Goal: Task Accomplishment & Management: Complete application form

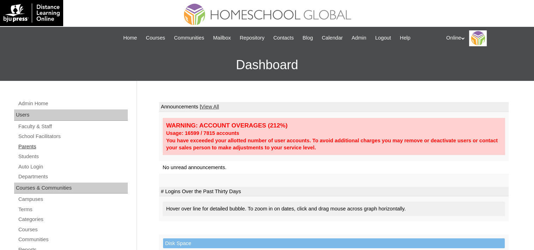
click at [35, 145] on link "Parents" at bounding box center [73, 146] width 110 height 9
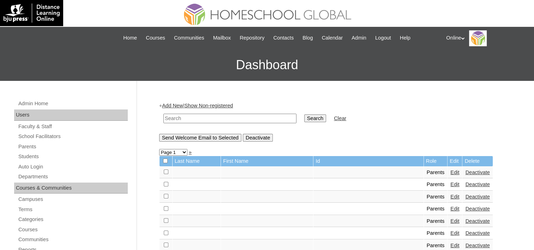
click at [174, 105] on link "Add New" at bounding box center [172, 106] width 21 height 6
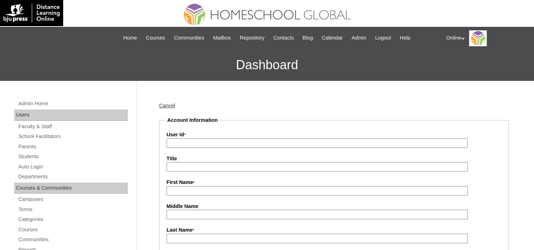
click at [189, 144] on input "User Id *" at bounding box center [317, 143] width 301 height 10
paste input "HGP0186-OACAD2025"
type input "HGP0186-OACAD2025"
drag, startPoint x: 178, startPoint y: 188, endPoint x: 181, endPoint y: 185, distance: 4.3
click at [178, 188] on input "First Name *" at bounding box center [317, 191] width 301 height 10
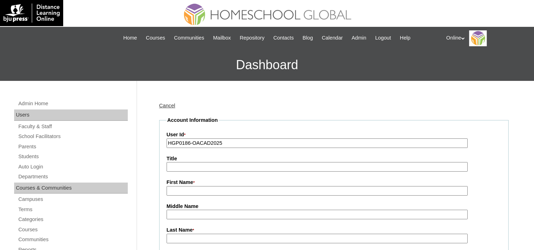
paste input "Mary Jane Togonon"
click at [207, 190] on input "Mary Jane Togonon" at bounding box center [317, 191] width 301 height 10
type input "Mary Jane"
click at [184, 238] on input "Last Name *" at bounding box center [317, 239] width 301 height 10
paste input "Togonon"
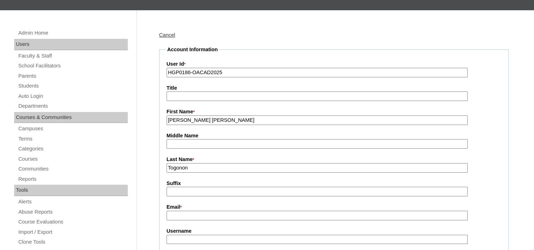
scroll to position [106, 0]
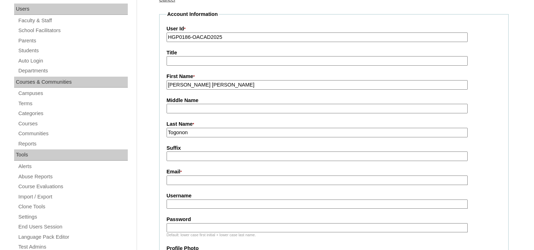
type input "Togonon"
click at [177, 177] on input "Email *" at bounding box center [317, 181] width 301 height 10
paste input "[EMAIL_ADDRESS][DOMAIN_NAME]"
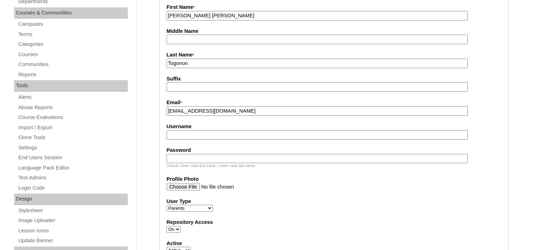
scroll to position [177, 0]
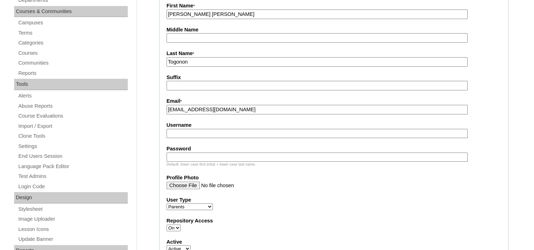
type input "[EMAIL_ADDRESS][DOMAIN_NAME]"
click at [184, 125] on label "Username" at bounding box center [334, 125] width 335 height 7
click at [184, 129] on input "Username" at bounding box center [317, 134] width 301 height 10
paste input "mjtogonon2025"
type input "mjtogonon2025"
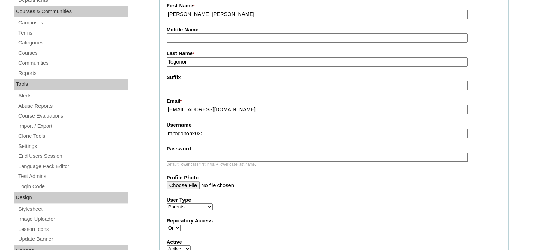
click at [200, 154] on input "Password" at bounding box center [317, 158] width 301 height 10
paste input "KdCft"
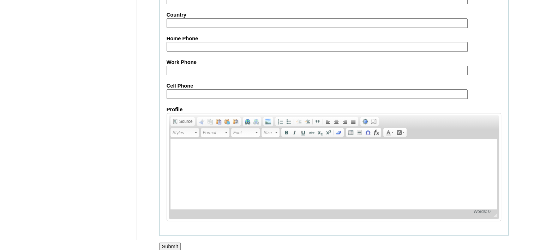
scroll to position [696, 0]
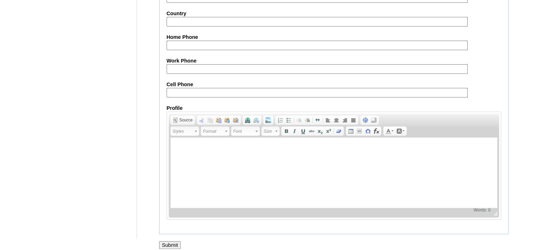
type input "KdCft"
click at [164, 241] on input "Submit" at bounding box center [170, 245] width 22 height 8
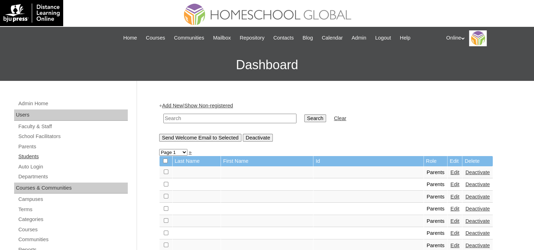
click at [32, 155] on link "Students" at bounding box center [73, 156] width 110 height 9
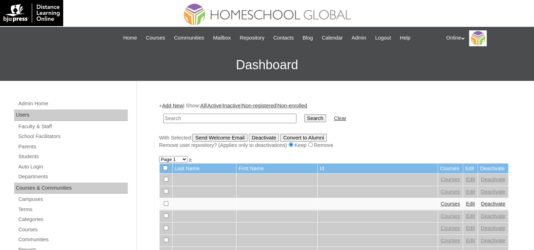
click at [175, 105] on link "Add New" at bounding box center [172, 106] width 21 height 6
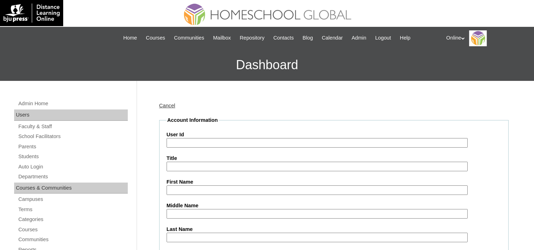
click at [168, 141] on input "User Id" at bounding box center [317, 143] width 301 height 10
paste input "HG232OACAD2025"
type input "HG232OACAD2025"
drag, startPoint x: 184, startPoint y: 192, endPoint x: 184, endPoint y: 188, distance: 3.6
click at [184, 192] on input "First Name" at bounding box center [317, 190] width 301 height 10
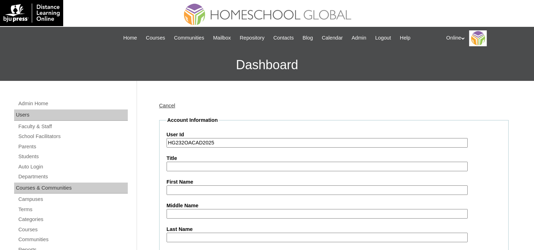
paste input "Andee Ace Togonon Bernardo _250006762"
drag, startPoint x: 192, startPoint y: 188, endPoint x: 309, endPoint y: 191, distance: 117.3
click at [309, 191] on input "Andee Ace Togonon Bernardo _250006762" at bounding box center [317, 190] width 301 height 10
type input "[PERSON_NAME] Ace"
click at [184, 210] on input "Middle Name" at bounding box center [317, 214] width 301 height 10
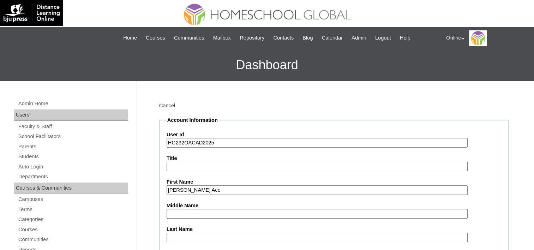
paste input "Togonon Bernardo _250006762"
drag, startPoint x: 189, startPoint y: 213, endPoint x: 288, endPoint y: 215, distance: 98.9
click at [288, 215] on input "Togonon Bernardo _250006762" at bounding box center [317, 214] width 301 height 10
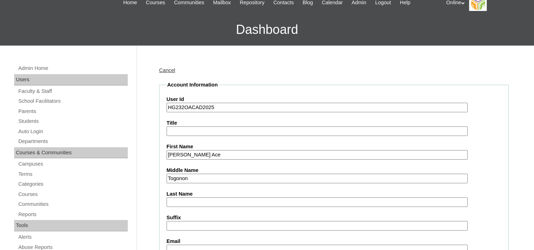
type input "Togonon"
click at [175, 199] on input "Last Name" at bounding box center [317, 202] width 301 height 10
paste input "Bernardo _250006762"
drag, startPoint x: 189, startPoint y: 201, endPoint x: 285, endPoint y: 202, distance: 95.7
click at [285, 202] on input "Bernardo _250006762" at bounding box center [317, 202] width 301 height 10
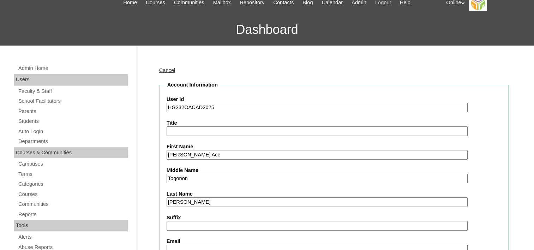
type input "Bernardo"
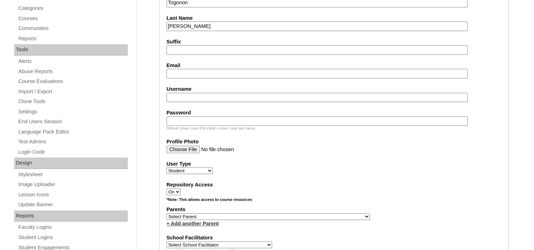
scroll to position [212, 0]
click at [176, 68] on input "Email" at bounding box center [317, 73] width 301 height 10
paste input "maerijine83mar03@gmail.com"
type input "maerijine83mar03@gmail.com"
click at [185, 94] on input "Username" at bounding box center [317, 97] width 301 height 10
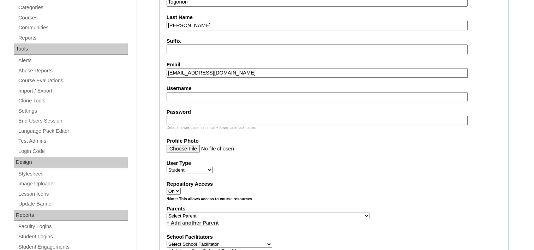
paste input "aa.togonon2025"
type input "aa.togonon2025"
click at [178, 119] on input "Password" at bounding box center [317, 121] width 301 height 10
paste input "WdfGy"
type input "WdfGy"
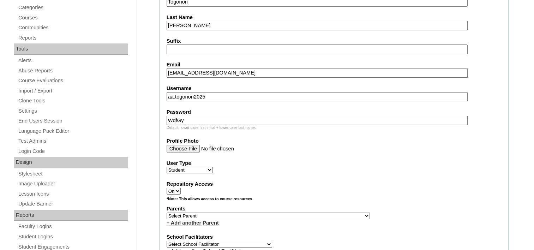
drag, startPoint x: 183, startPoint y: 212, endPoint x: 201, endPoint y: 208, distance: 19.0
click at [183, 213] on select "Select Parent , , , , , , , , , , , , , , , , , , , , , , , , , , , , , , , , ,…" at bounding box center [268, 216] width 203 height 7
select select "43734"
click at [167, 213] on select "Select Parent , , , , , , , , , , , , , , , , , , , , , , , , , , , , , , , , ,…" at bounding box center [268, 216] width 203 height 7
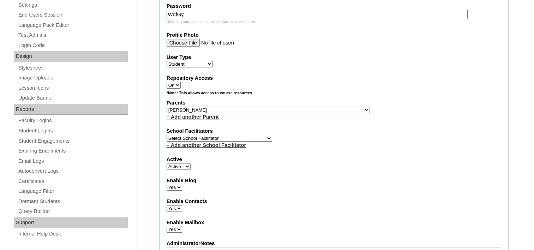
click at [231, 135] on select "Select School Facilitator Norman Añain Ruffa Abadijas Mary Abella Gloryfe Abion…" at bounding box center [220, 138] width 106 height 7
select select "39214"
click at [167, 135] on select "Select School Facilitator Norman Añain Ruffa Abadijas Mary Abella Gloryfe Abion…" at bounding box center [220, 138] width 106 height 7
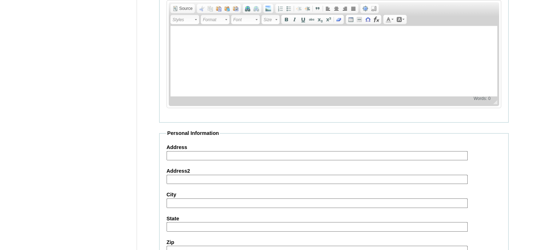
scroll to position [817, 0]
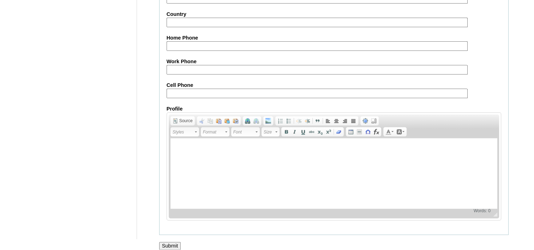
click at [166, 242] on input "Submit" at bounding box center [170, 246] width 22 height 8
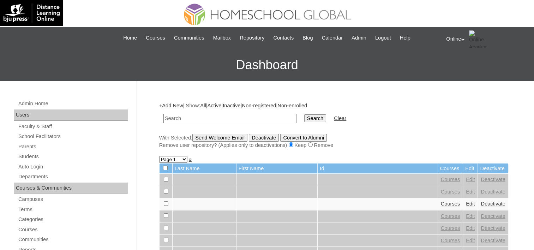
click at [172, 117] on input "text" at bounding box center [230, 119] width 133 height 10
type input "[PERSON_NAME]"
click at [305, 119] on input "Search" at bounding box center [316, 118] width 22 height 8
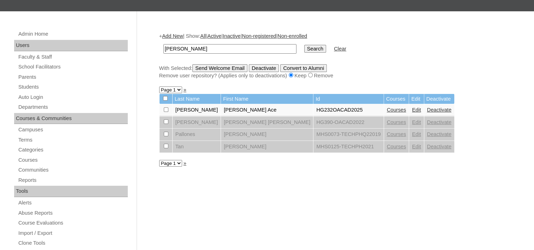
scroll to position [71, 0]
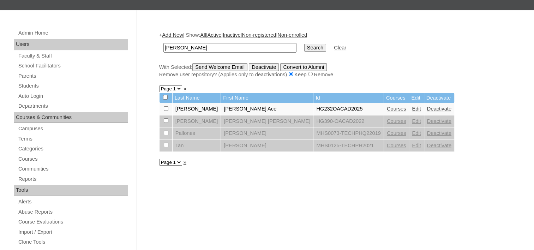
click at [412, 108] on link "Edit" at bounding box center [416, 109] width 9 height 6
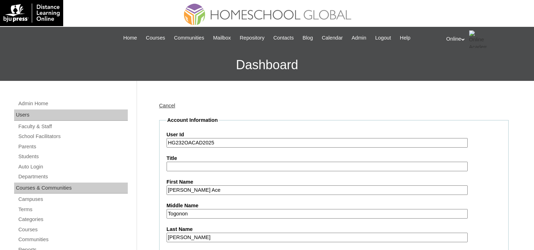
click at [169, 107] on link "Cancel" at bounding box center [167, 106] width 16 height 6
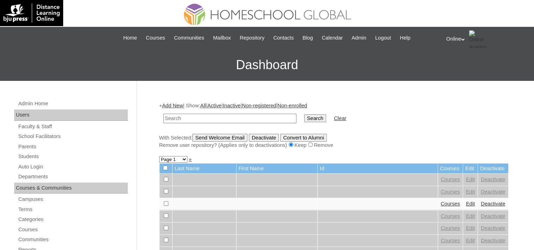
click at [223, 117] on input "text" at bounding box center [230, 119] width 133 height 10
type input "Andee"
click at [305, 114] on input "Search" at bounding box center [316, 118] width 22 height 8
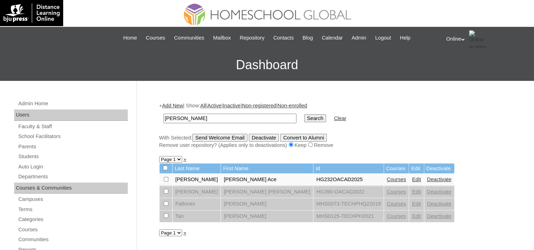
click at [387, 180] on link "Courses" at bounding box center [396, 180] width 19 height 6
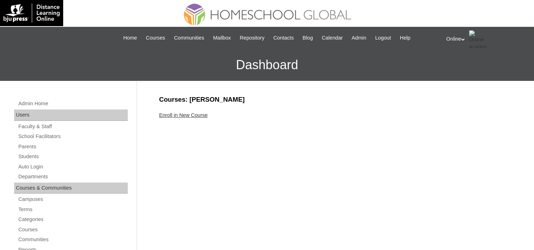
click at [163, 112] on link "Enroll in New Course" at bounding box center [183, 115] width 49 height 6
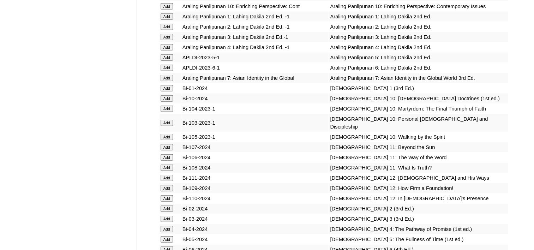
scroll to position [1766, 0]
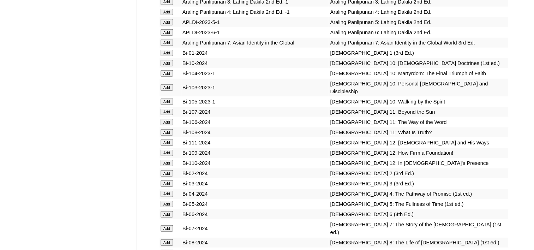
click at [169, 240] on input "Add" at bounding box center [167, 243] width 12 height 6
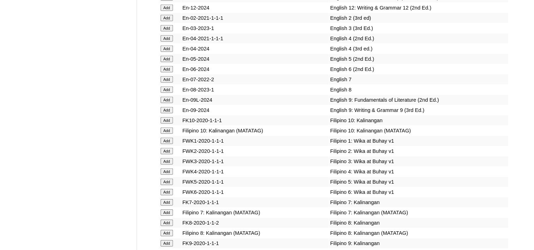
scroll to position [2014, 0]
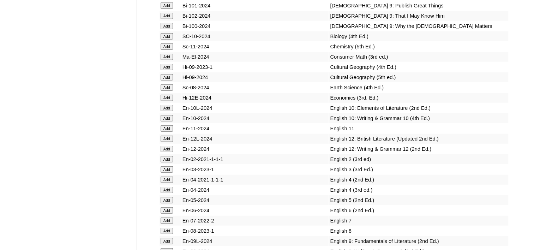
click at [169, 228] on input "Add" at bounding box center [167, 231] width 12 height 6
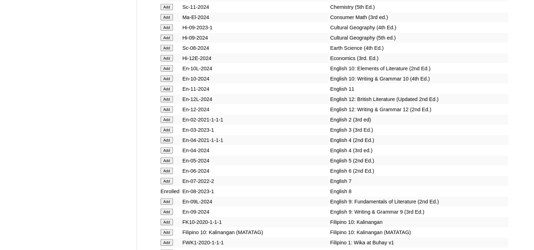
scroll to position [1943, 0]
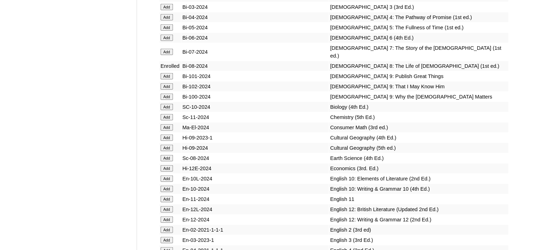
click at [170, 155] on input "Add" at bounding box center [167, 158] width 12 height 6
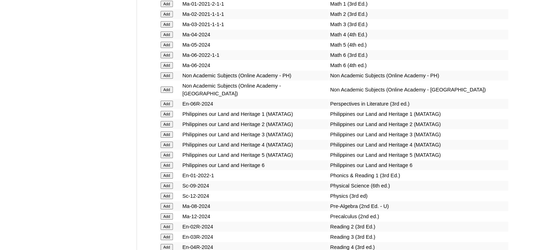
scroll to position [2685, 0]
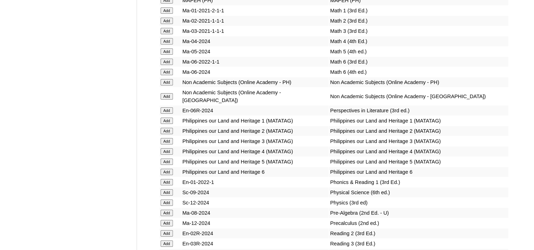
click at [164, 210] on input "Add" at bounding box center [167, 213] width 12 height 6
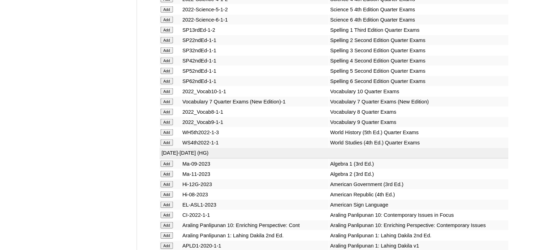
scroll to position [4169, 0]
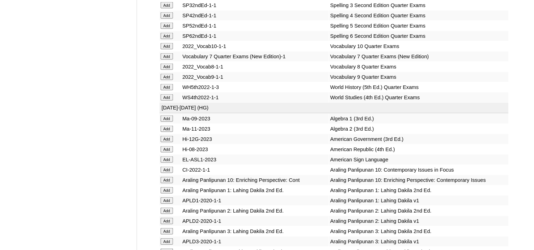
click at [163, 146] on input "Add" at bounding box center [167, 149] width 12 height 6
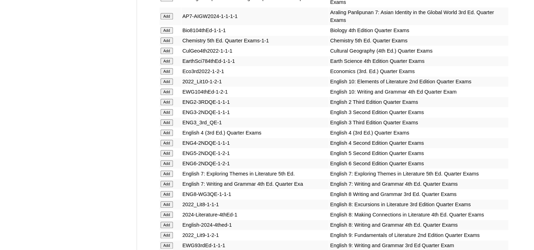
scroll to position [848, 0]
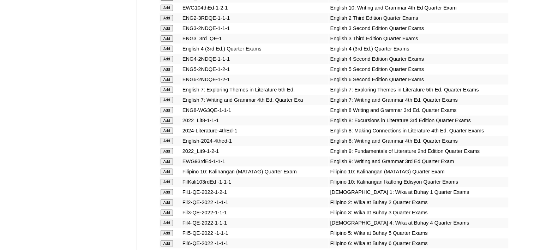
click at [165, 138] on input "Add" at bounding box center [167, 141] width 12 height 6
click at [167, 128] on input "Add" at bounding box center [167, 131] width 12 height 6
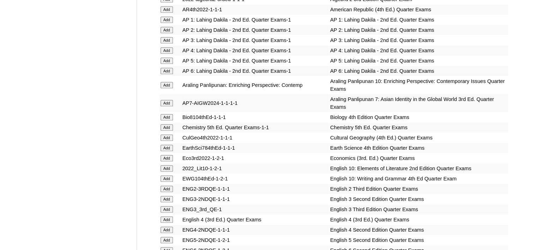
scroll to position [671, 0]
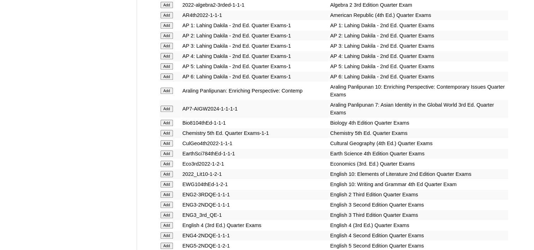
click at [169, 150] on input "Add" at bounding box center [167, 153] width 12 height 6
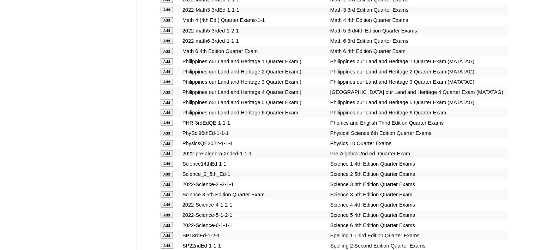
scroll to position [1307, 0]
click at [167, 150] on input "Add" at bounding box center [167, 153] width 12 height 6
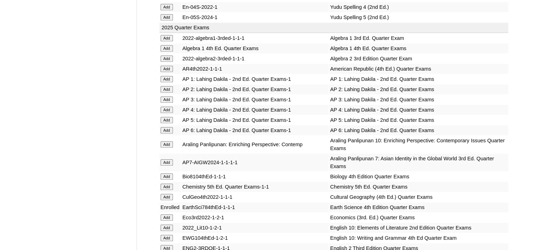
scroll to position [636, 0]
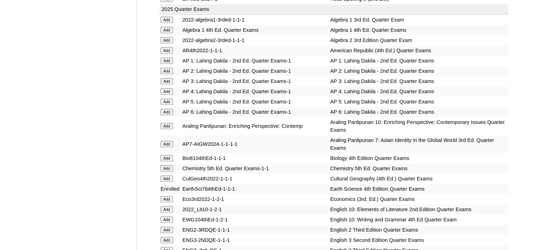
drag, startPoint x: 165, startPoint y: 46, endPoint x: 174, endPoint y: 60, distance: 16.8
click at [165, 47] on input "Add" at bounding box center [167, 50] width 12 height 6
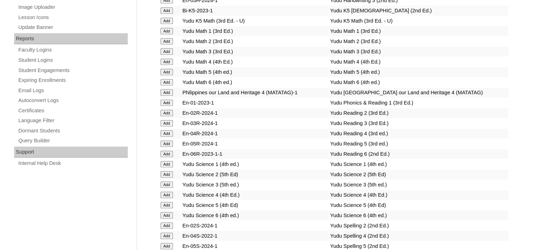
scroll to position [389, 0]
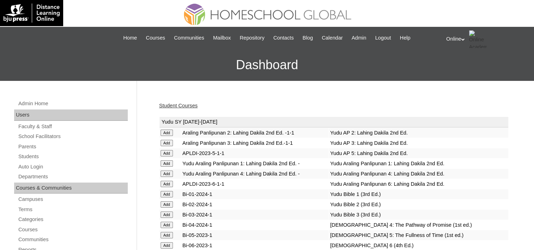
click at [171, 102] on div "Student Courses" at bounding box center [334, 105] width 350 height 7
click at [171, 105] on link "Student Courses" at bounding box center [178, 106] width 39 height 6
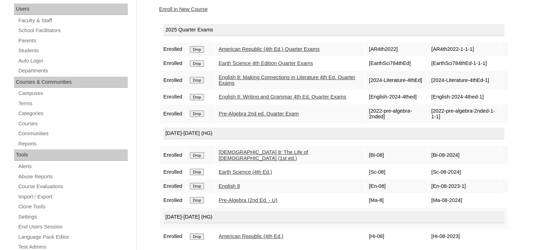
scroll to position [141, 0]
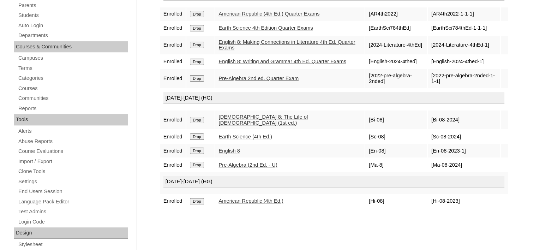
click at [196, 198] on input "Drop" at bounding box center [197, 201] width 14 height 6
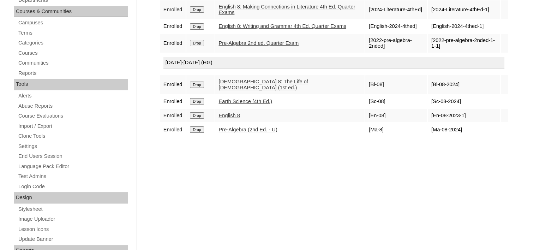
scroll to position [35, 0]
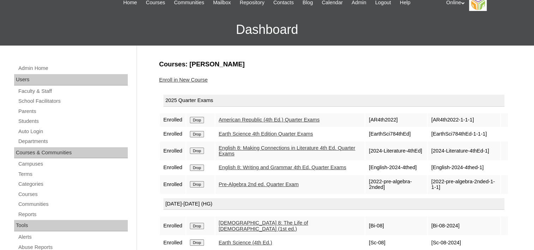
click at [185, 78] on link "Enroll in New Course" at bounding box center [183, 80] width 49 height 6
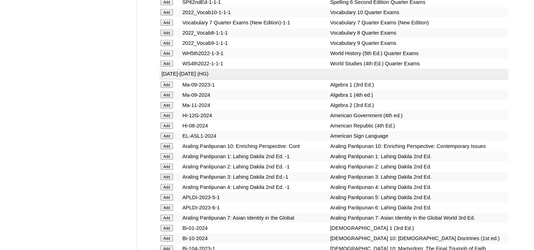
scroll to position [1590, 0]
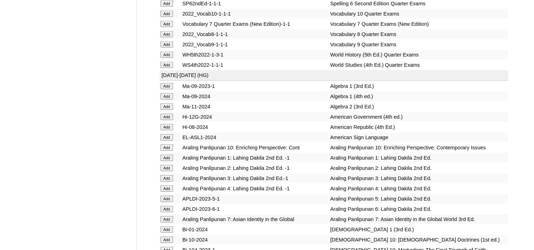
click at [167, 124] on input "Add" at bounding box center [167, 127] width 12 height 6
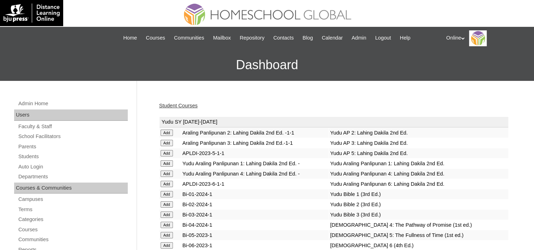
click at [177, 103] on link "Student Courses" at bounding box center [178, 106] width 39 height 6
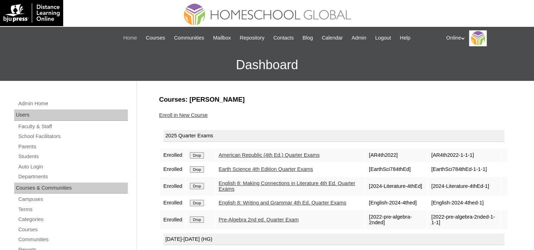
click at [130, 37] on span "Home" at bounding box center [130, 38] width 14 height 8
click at [125, 37] on span "Home" at bounding box center [130, 38] width 14 height 8
